Goal: Task Accomplishment & Management: Complete application form

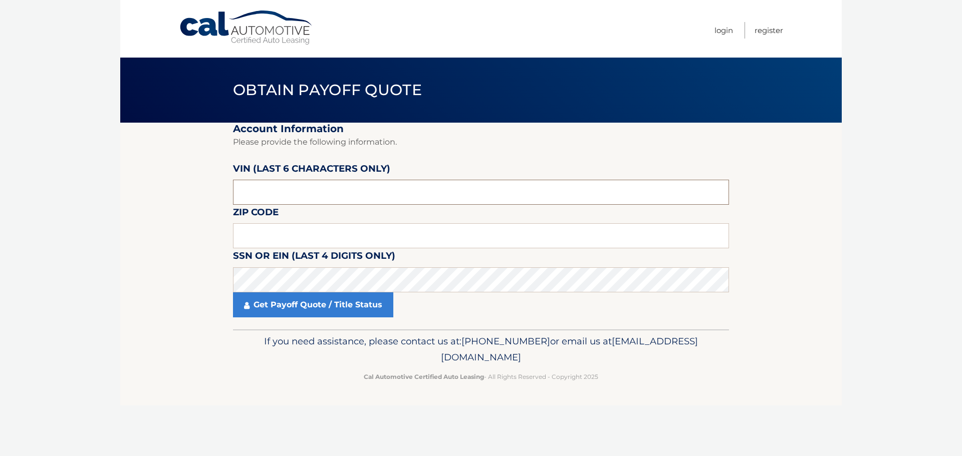
drag, startPoint x: 301, startPoint y: 193, endPoint x: 116, endPoint y: 199, distance: 184.5
click at [116, 199] on body "Cal Automotive Menu Login Register Obtain Payoff Quote" at bounding box center [481, 228] width 962 height 456
click at [300, 196] on input "text" at bounding box center [481, 192] width 496 height 25
drag, startPoint x: 257, startPoint y: 196, endPoint x: 150, endPoint y: 224, distance: 110.3
click at [169, 206] on section "Account Information Please provide the following information. VIN (last 6 chara…" at bounding box center [480, 226] width 721 height 207
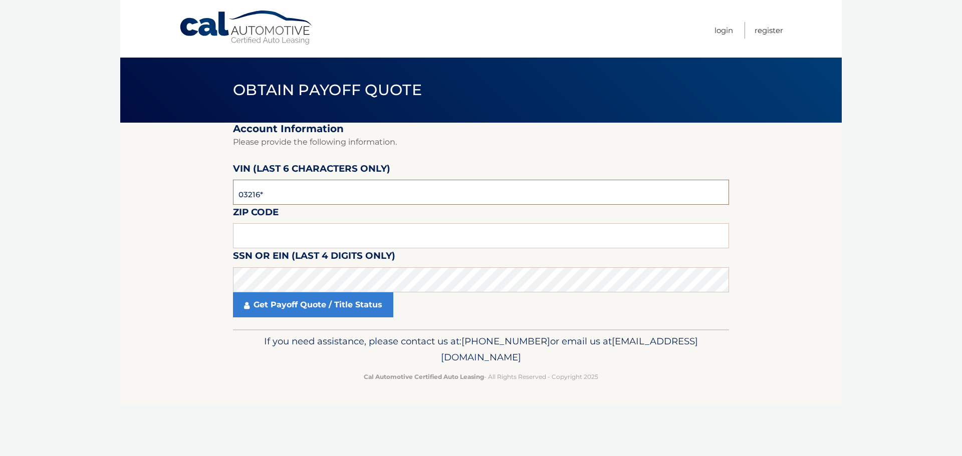
type input "032164"
type input "11793"
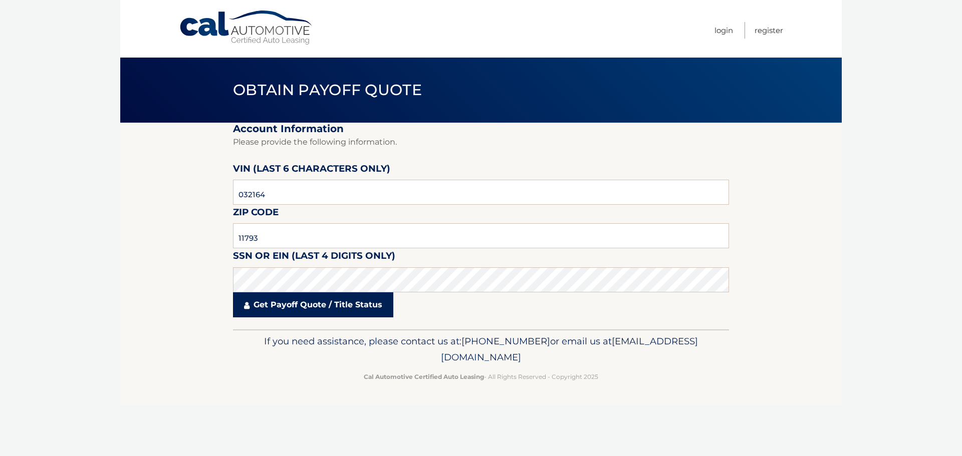
click at [296, 307] on link "Get Payoff Quote / Title Status" at bounding box center [313, 305] width 160 height 25
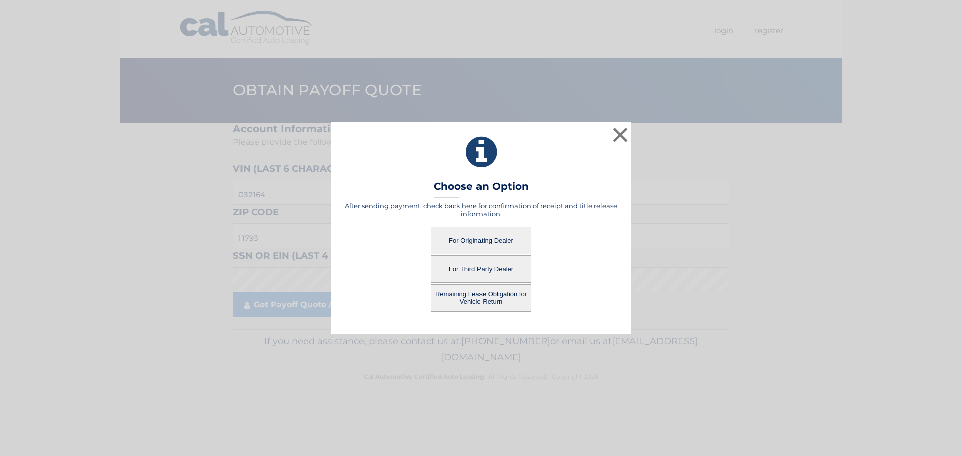
click at [483, 237] on button "For Originating Dealer" at bounding box center [481, 241] width 100 height 28
click at [481, 240] on button "For Originating Dealer" at bounding box center [481, 241] width 100 height 28
